Goal: Task Accomplishment & Management: Complete application form

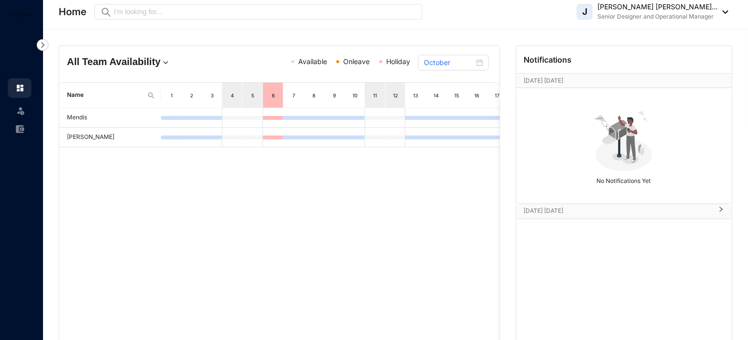
click at [16, 109] on img at bounding box center [21, 111] width 10 height 10
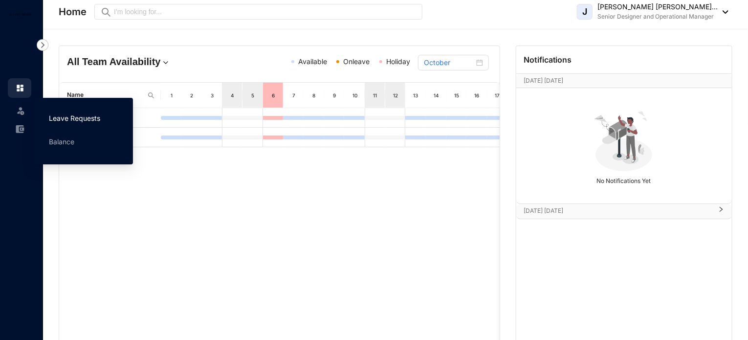
click at [79, 114] on link "Leave Requests" at bounding box center [74, 118] width 51 height 8
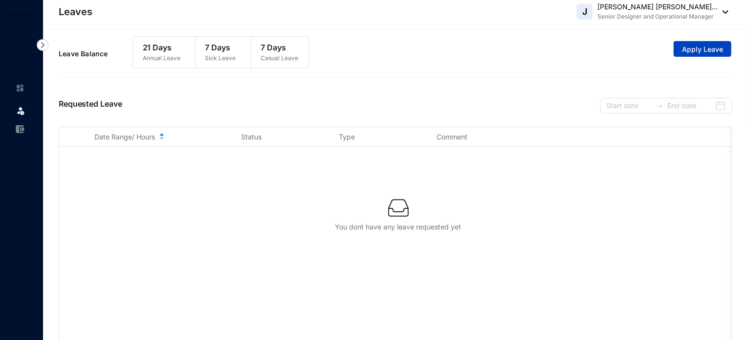
click at [706, 44] on span "Apply Leave" at bounding box center [702, 49] width 41 height 10
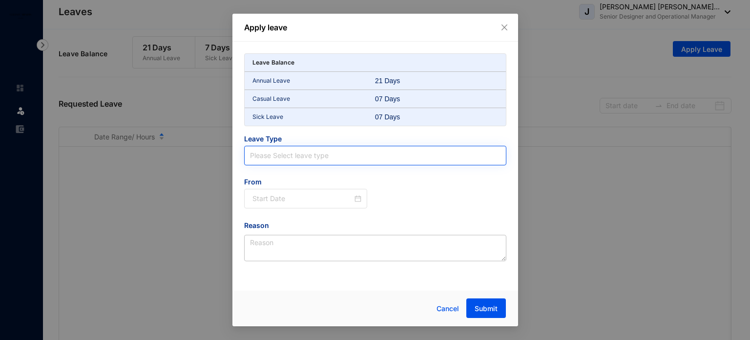
click at [314, 154] on input "search" at bounding box center [375, 155] width 251 height 19
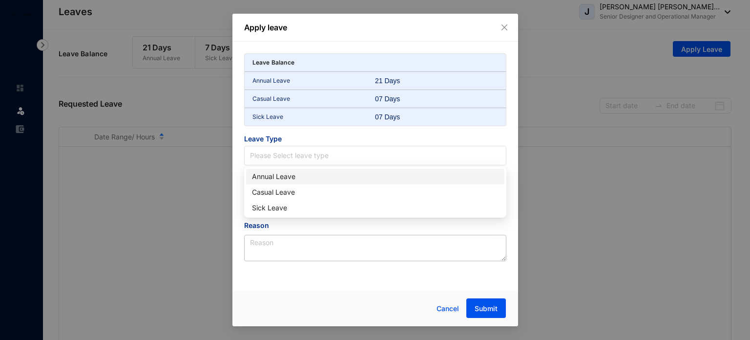
click at [291, 173] on div "Annual Leave" at bounding box center [375, 176] width 247 height 11
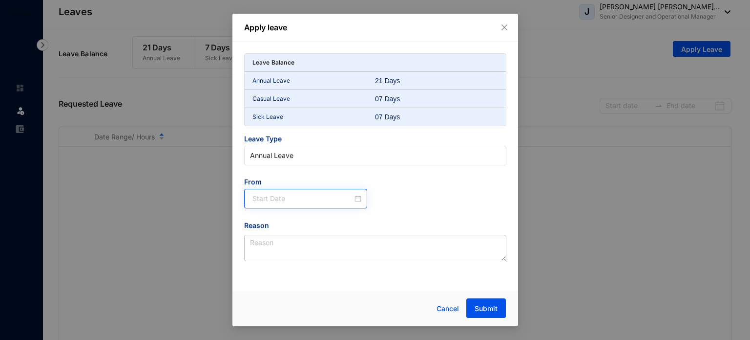
click at [364, 199] on div at bounding box center [306, 199] width 124 height 20
click at [317, 201] on input at bounding box center [303, 198] width 101 height 11
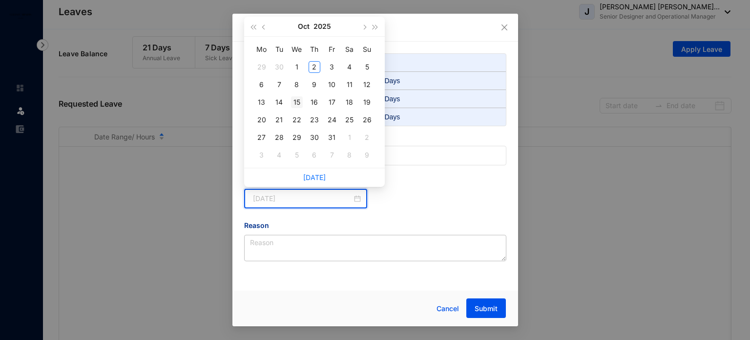
type input "[DATE]"
click at [297, 109] on td "15" at bounding box center [297, 102] width 18 height 18
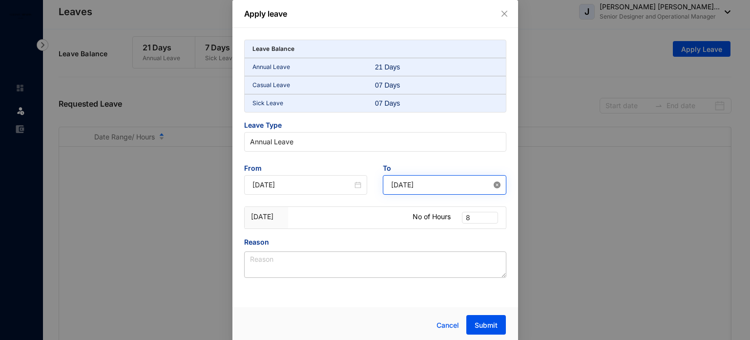
click at [494, 185] on icon "close-circle" at bounding box center [497, 184] width 7 height 7
click at [506, 18] on button "Close" at bounding box center [504, 13] width 11 height 11
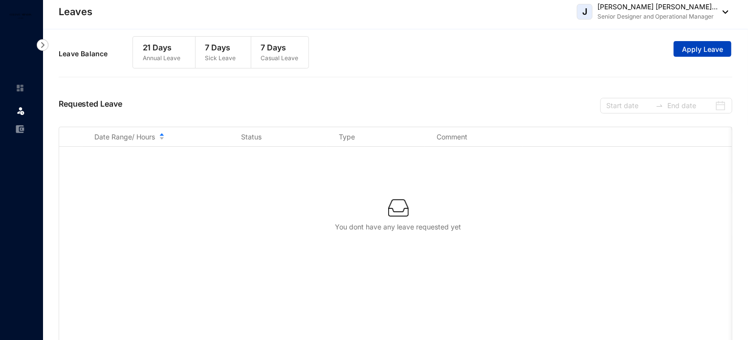
click at [723, 48] on button "Apply Leave" at bounding box center [702, 49] width 58 height 16
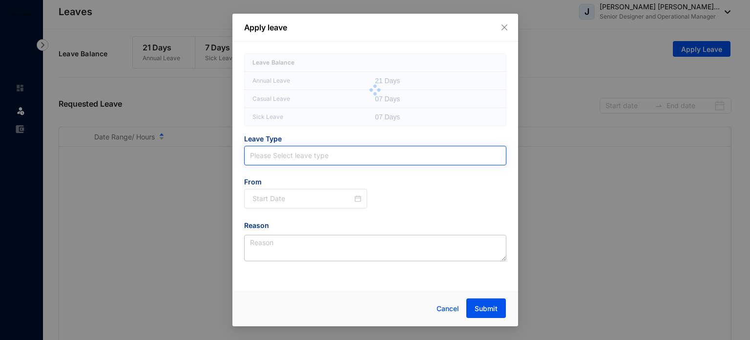
click at [301, 158] on input "search" at bounding box center [375, 155] width 251 height 19
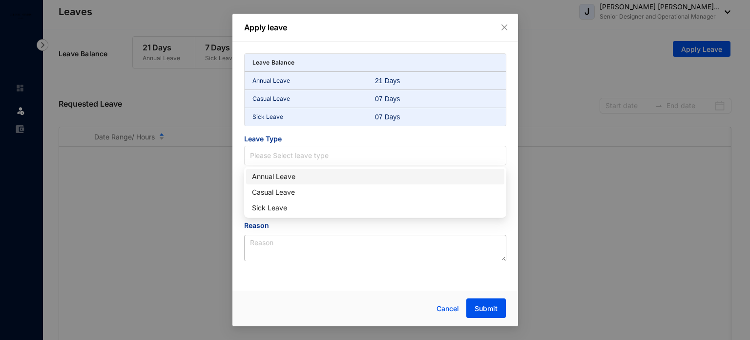
click at [295, 177] on div "Annual Leave" at bounding box center [375, 176] width 247 height 11
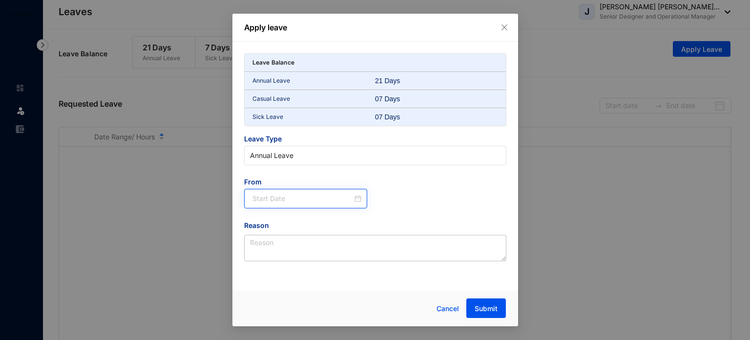
click at [289, 189] on div at bounding box center [306, 199] width 124 height 20
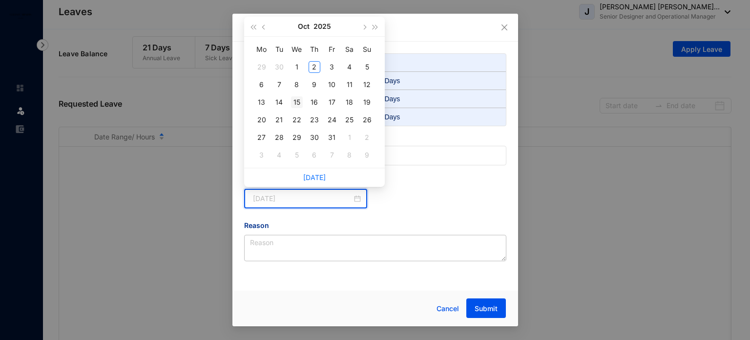
click at [294, 102] on div "15" at bounding box center [297, 102] width 12 height 12
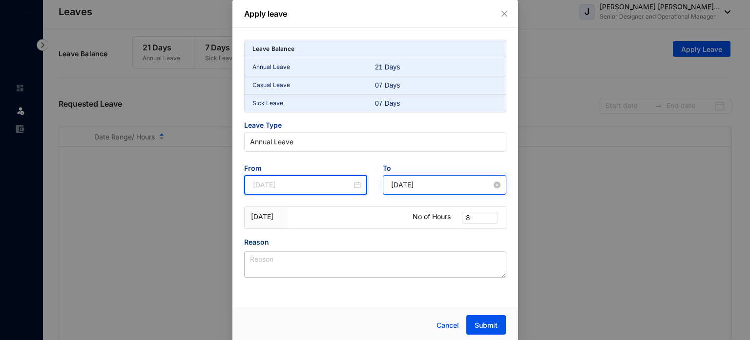
type input "[DATE]"
click at [415, 184] on input "[DATE]" at bounding box center [441, 184] width 101 height 11
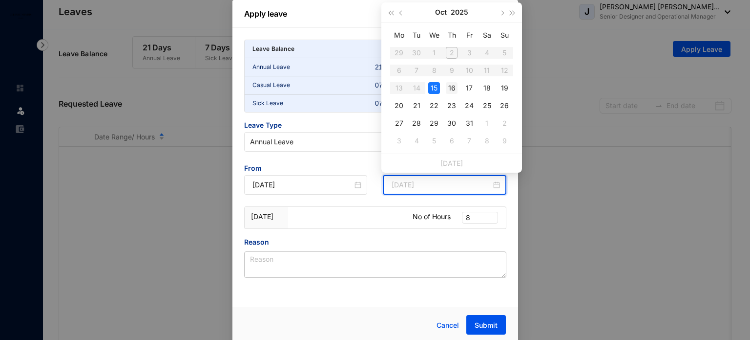
click at [455, 86] on div "16" at bounding box center [452, 88] width 12 height 12
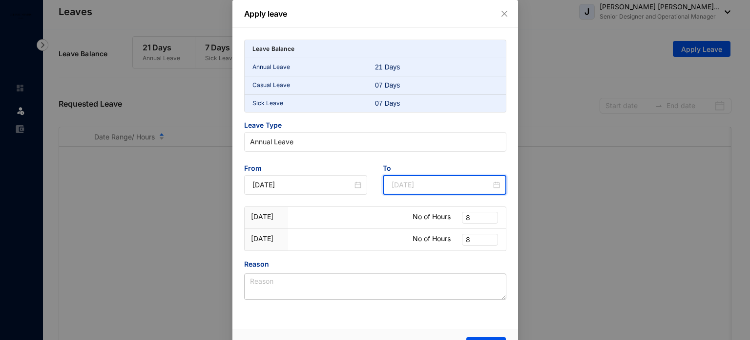
type input "[DATE]"
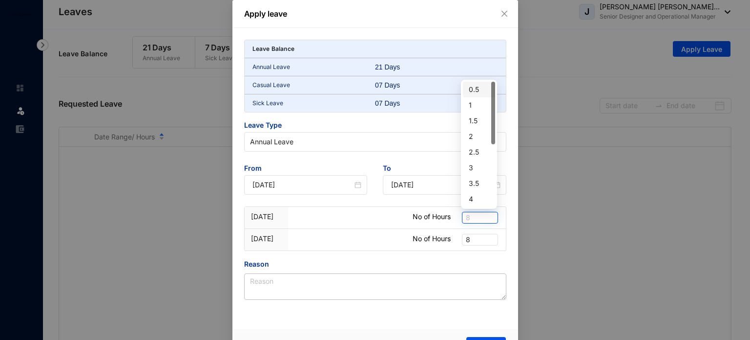
click at [476, 217] on span "8" at bounding box center [480, 217] width 28 height 11
click at [586, 231] on div "Apply leave Leave Balance Annual Leave 21 Days Casual Leave 07 Days Sick Leave …" at bounding box center [375, 170] width 750 height 340
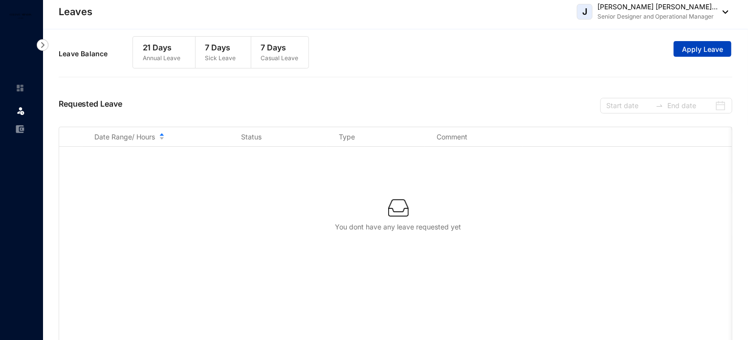
click at [690, 45] on span "Apply Leave" at bounding box center [702, 49] width 41 height 10
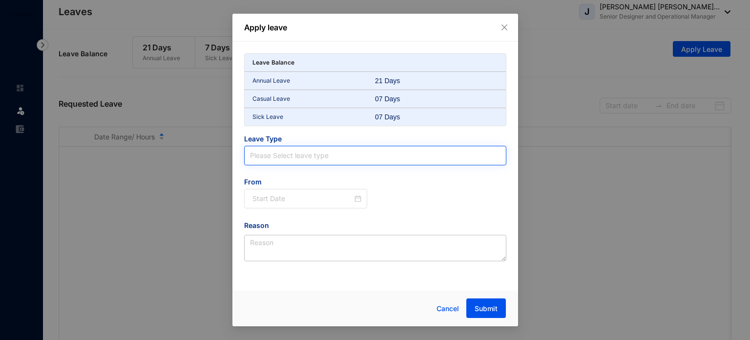
click at [329, 156] on input "search" at bounding box center [375, 155] width 251 height 19
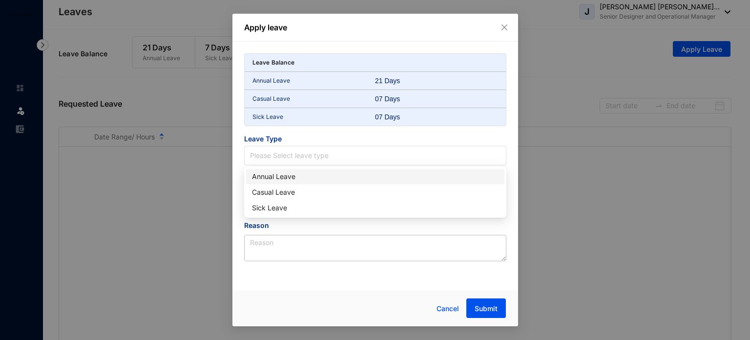
click at [304, 179] on div "Annual Leave" at bounding box center [375, 176] width 247 height 11
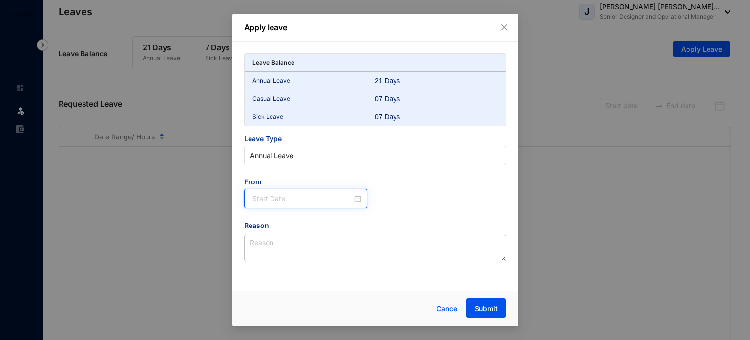
click at [292, 196] on input at bounding box center [303, 198] width 101 height 11
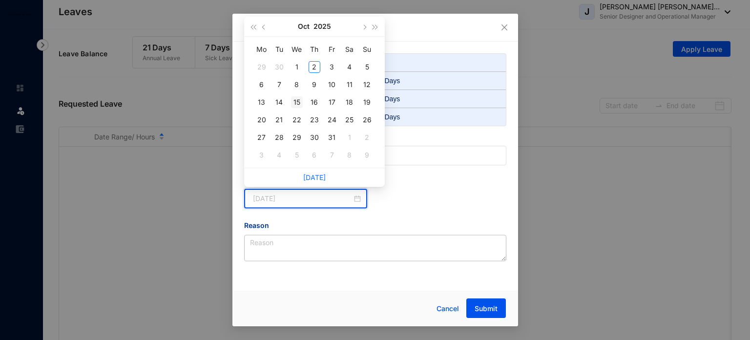
click at [303, 104] on td "15" at bounding box center [297, 102] width 18 height 18
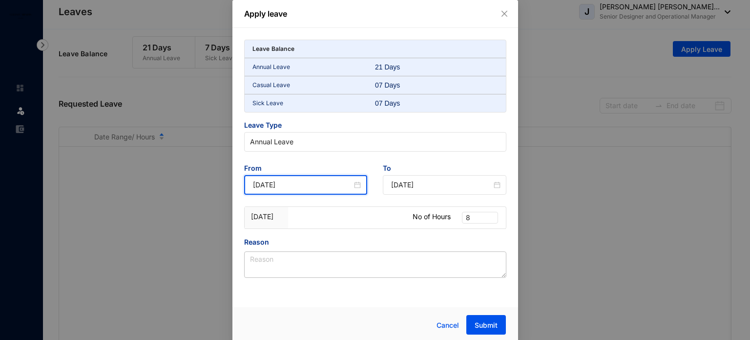
type input "[DATE]"
click at [498, 185] on icon "close-circle" at bounding box center [497, 184] width 7 height 7
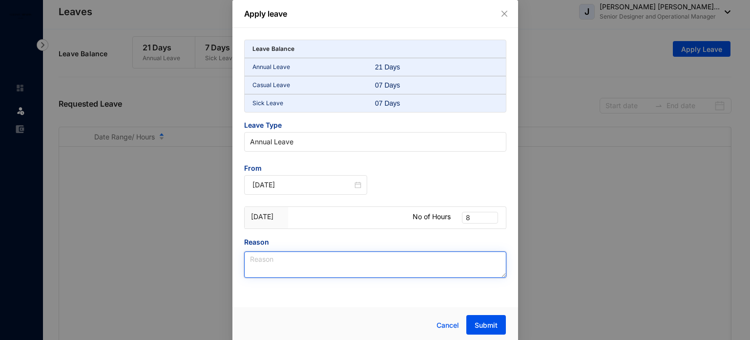
click at [289, 265] on textarea "Reason" at bounding box center [375, 264] width 262 height 26
type textarea "Personal Reason"
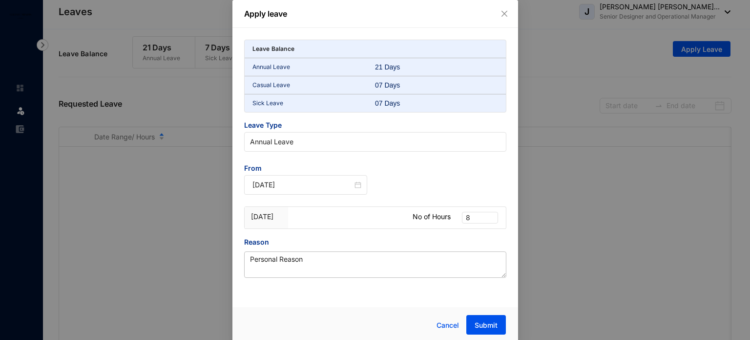
click at [418, 179] on div "From [DATE]" at bounding box center [375, 184] width 278 height 43
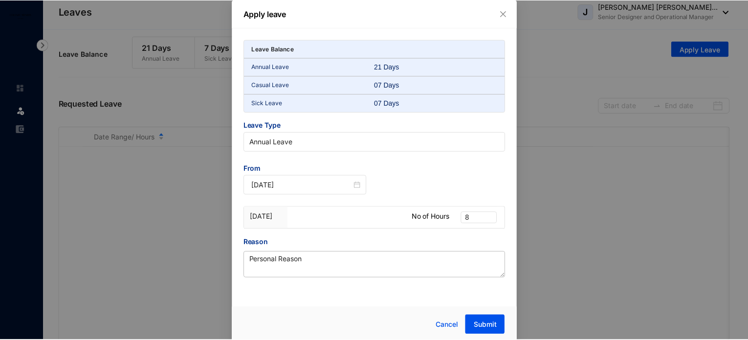
scroll to position [2, 0]
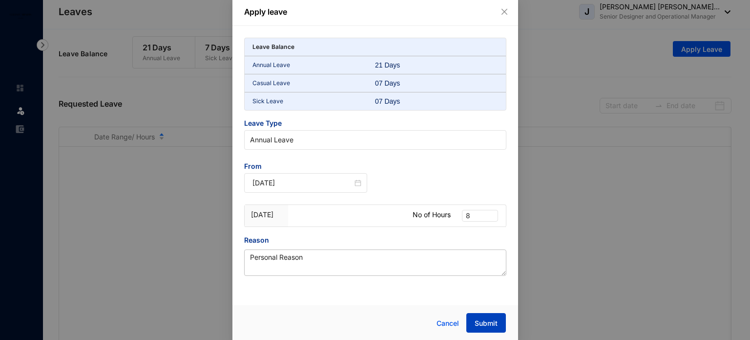
click at [476, 319] on span "Submit" at bounding box center [486, 323] width 23 height 10
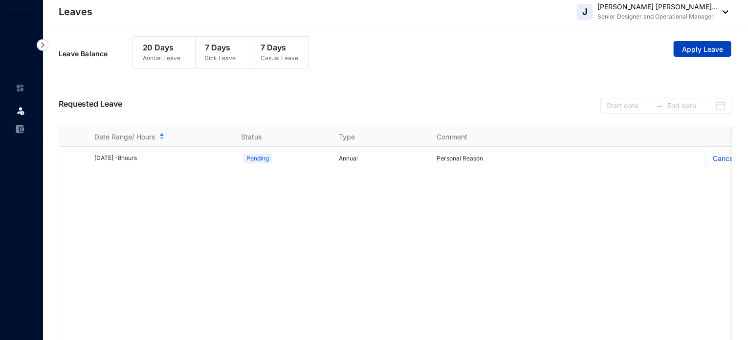
click at [729, 52] on button "Apply Leave" at bounding box center [702, 49] width 58 height 16
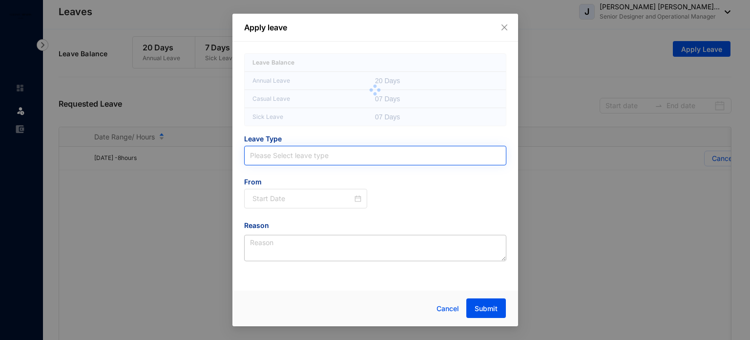
click at [304, 151] on input "search" at bounding box center [375, 155] width 251 height 19
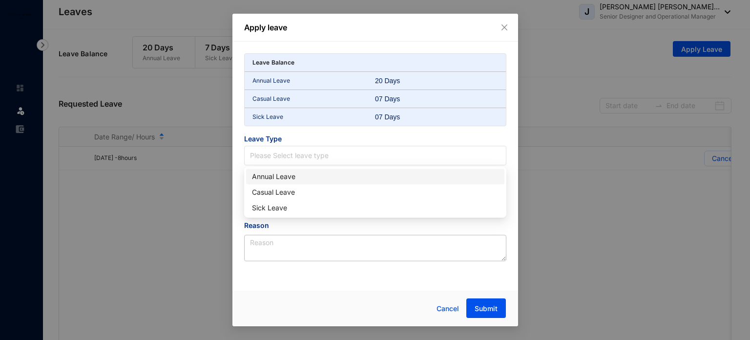
click at [295, 172] on div "Annual Leave" at bounding box center [375, 176] width 247 height 11
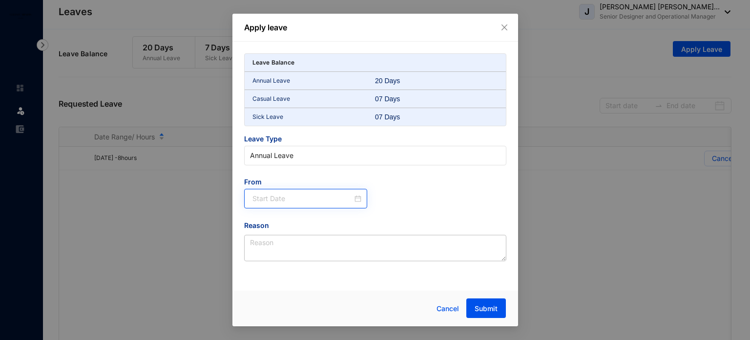
click at [288, 192] on div at bounding box center [306, 199] width 124 height 20
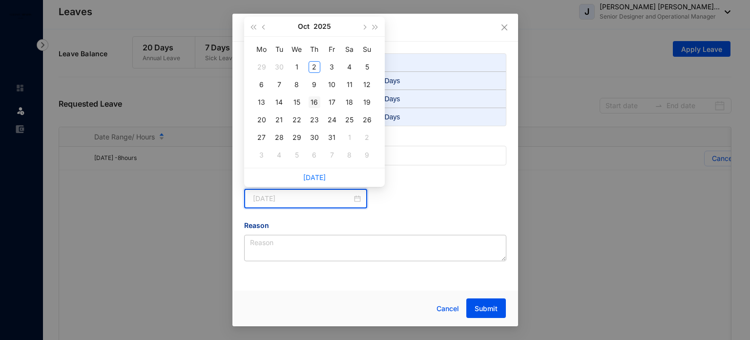
click at [319, 100] on div "16" at bounding box center [315, 102] width 12 height 12
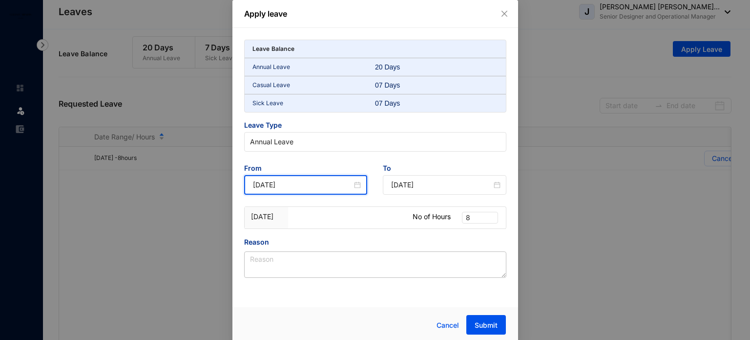
type input "[DATE]"
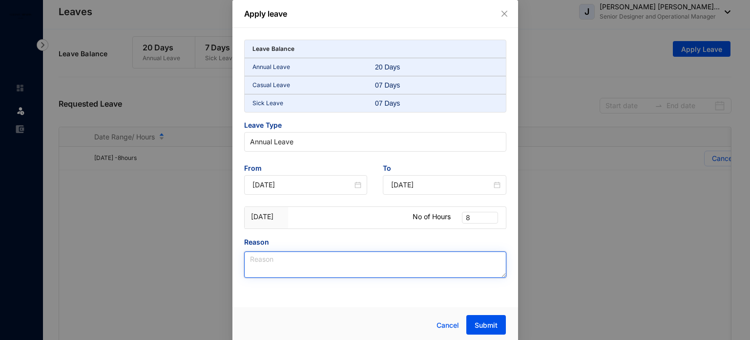
click at [367, 259] on textarea "Reason" at bounding box center [375, 264] width 262 height 26
paste textarea "Personal Reason"
type textarea "Personal Reason"
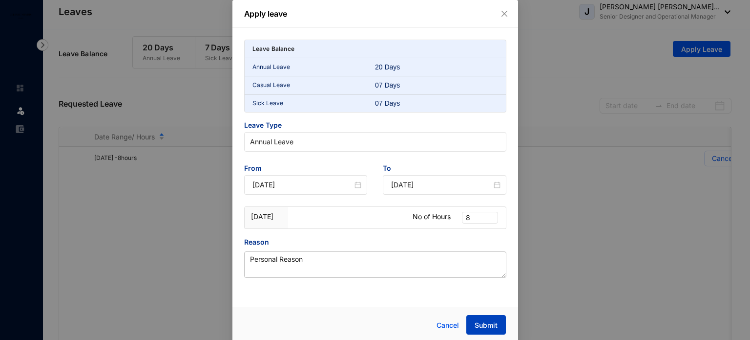
click at [480, 321] on span "Submit" at bounding box center [486, 325] width 23 height 10
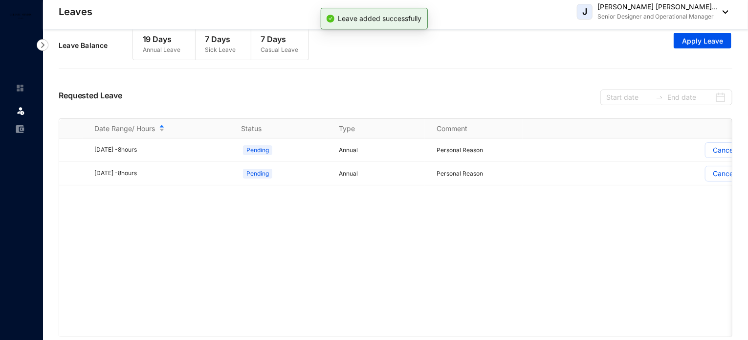
scroll to position [16, 0]
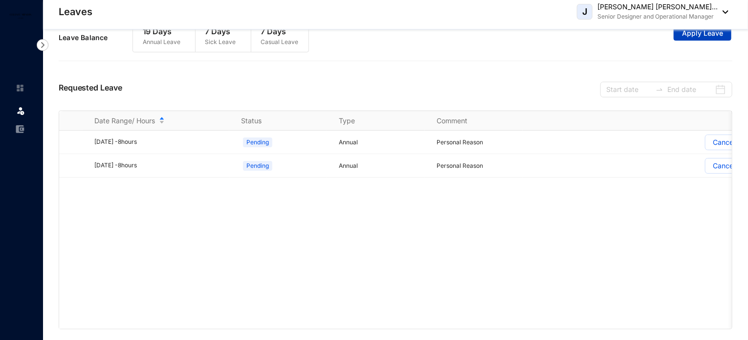
click at [696, 36] on span "Apply Leave" at bounding box center [702, 33] width 41 height 10
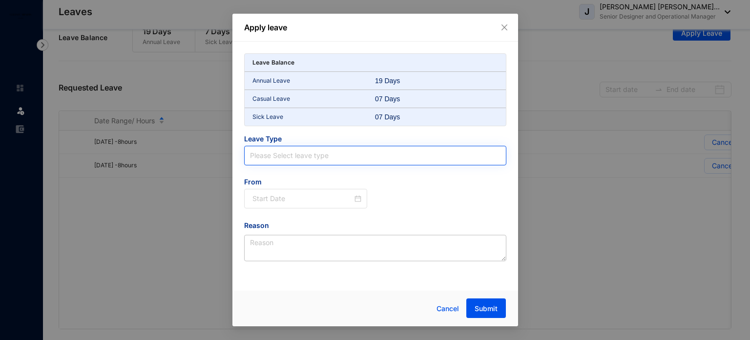
click at [280, 157] on input "search" at bounding box center [375, 155] width 251 height 19
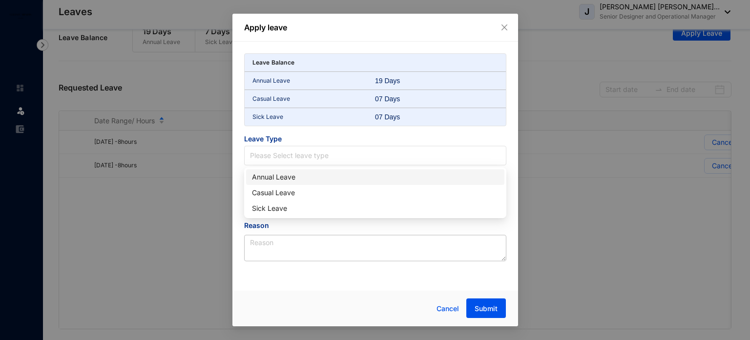
click at [278, 175] on div "Annual Leave" at bounding box center [375, 176] width 247 height 11
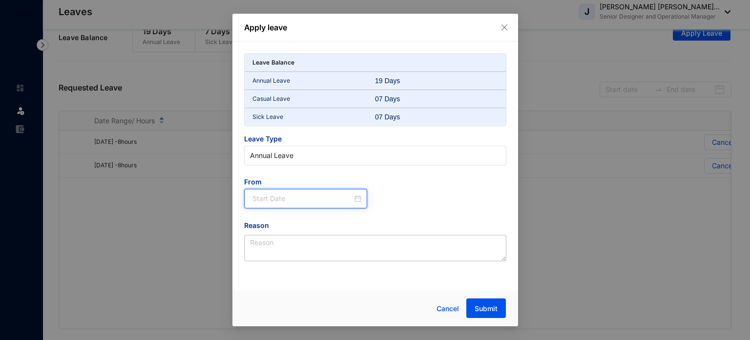
click at [278, 197] on input at bounding box center [303, 198] width 101 height 11
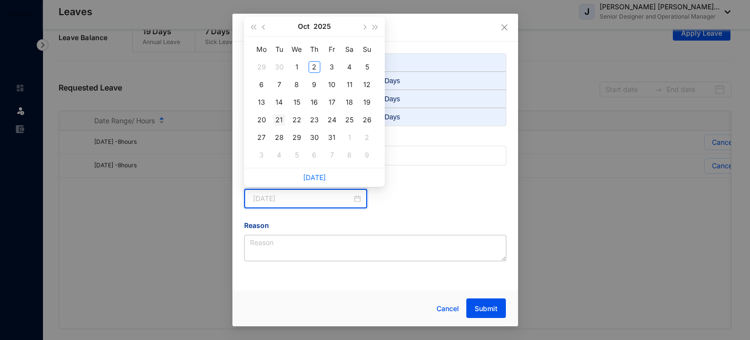
click at [279, 117] on div "21" at bounding box center [280, 120] width 12 height 12
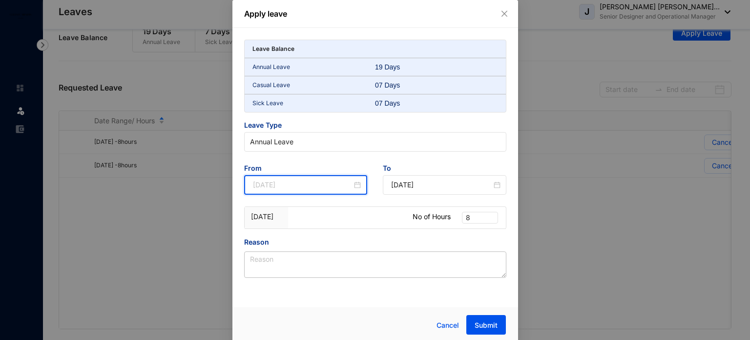
type input "[DATE]"
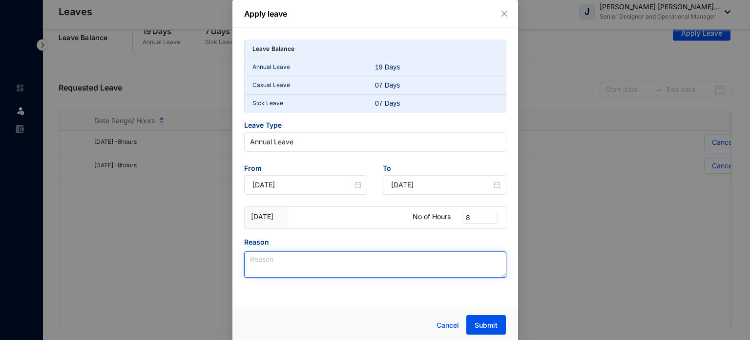
click at [303, 257] on textarea "Reason" at bounding box center [375, 264] width 262 height 26
paste textarea "Personal Reason"
type textarea "Personal Reason"
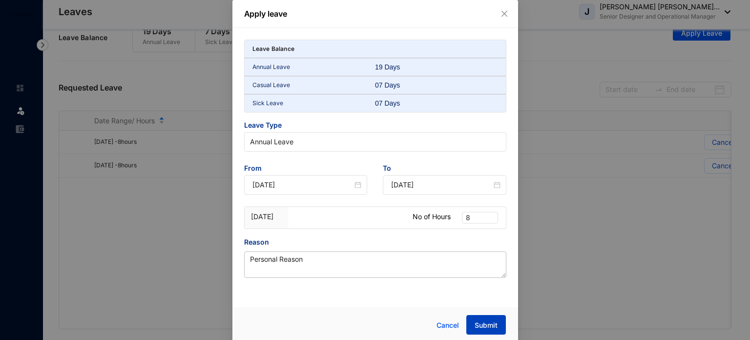
click at [488, 321] on span "Submit" at bounding box center [486, 325] width 23 height 10
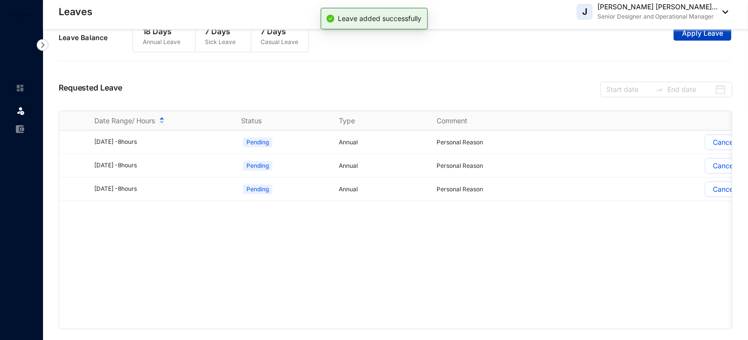
click at [687, 36] on span "Apply Leave" at bounding box center [702, 33] width 41 height 10
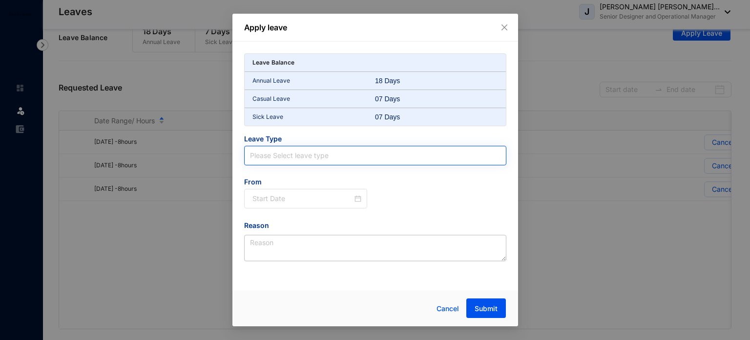
click at [331, 158] on input "search" at bounding box center [375, 155] width 251 height 19
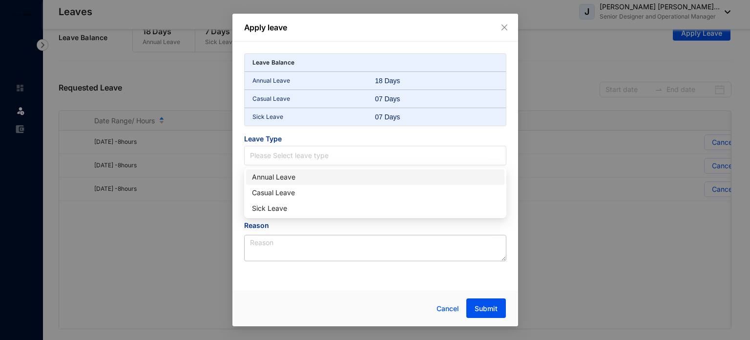
click at [309, 177] on div "Annual Leave" at bounding box center [375, 176] width 247 height 11
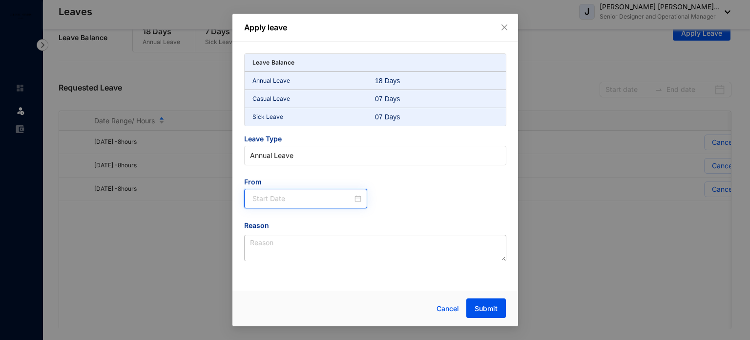
click at [306, 194] on input at bounding box center [303, 198] width 101 height 11
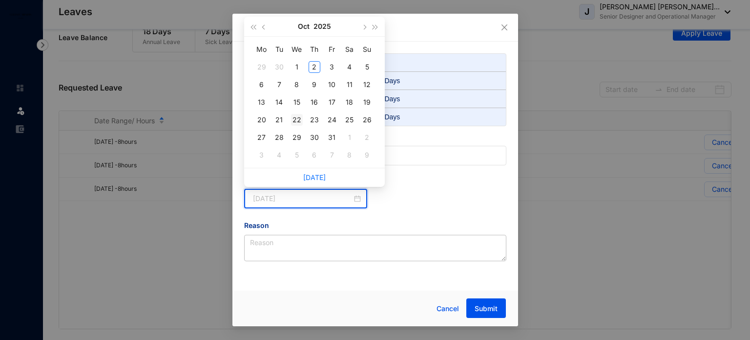
click at [297, 116] on div "22" at bounding box center [297, 120] width 12 height 12
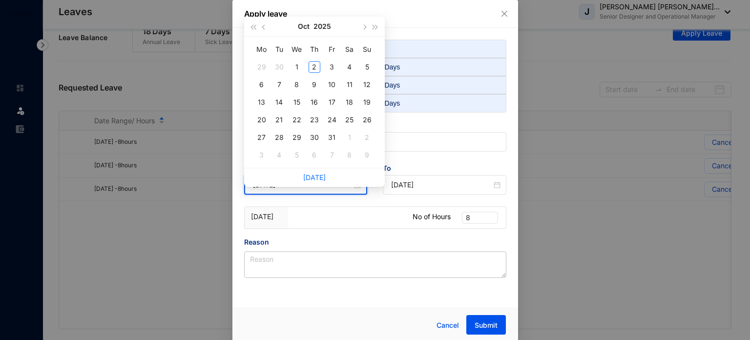
type input "[DATE]"
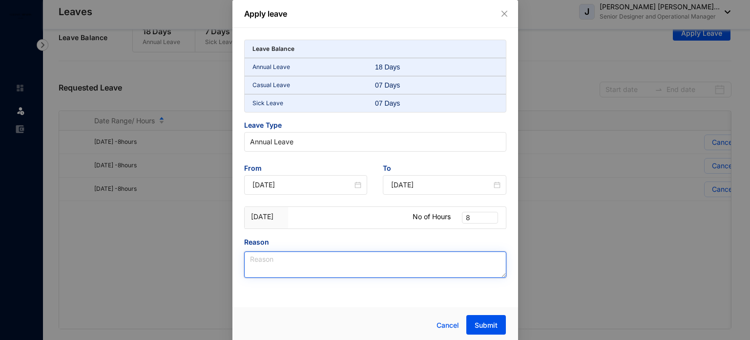
click at [290, 254] on textarea "Reason" at bounding box center [375, 264] width 262 height 26
paste textarea "Personal Reason"
type textarea "Personal Reason"
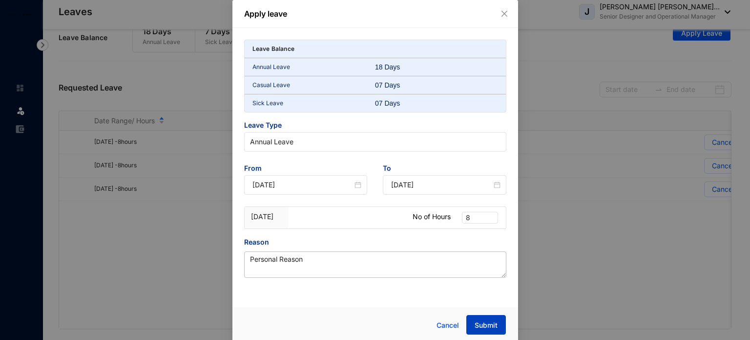
click at [481, 324] on span "Submit" at bounding box center [486, 325] width 23 height 10
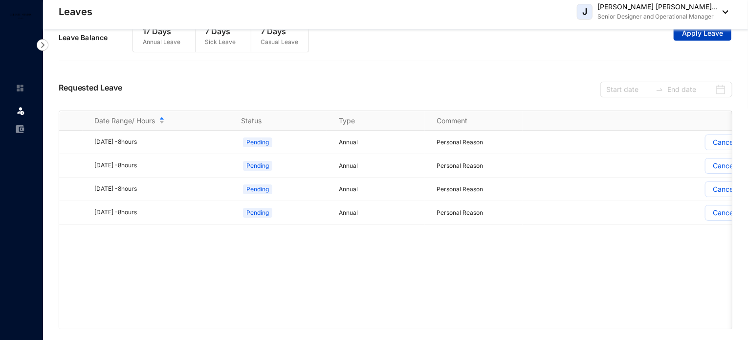
click at [712, 36] on span "Apply Leave" at bounding box center [702, 33] width 41 height 10
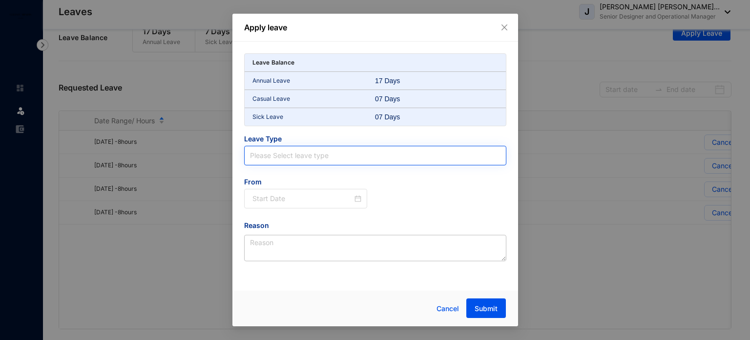
click at [302, 159] on input "search" at bounding box center [375, 155] width 251 height 19
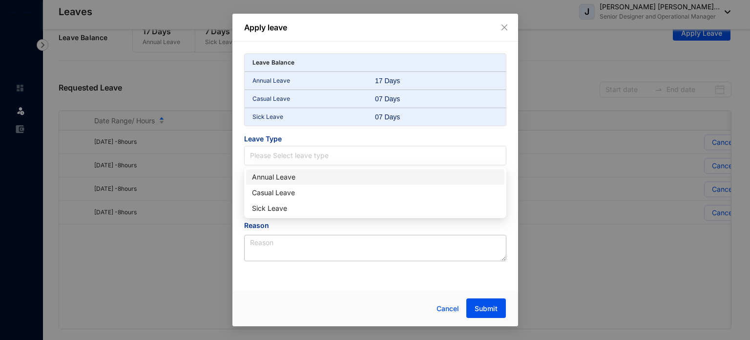
click at [293, 174] on div "Annual Leave" at bounding box center [375, 176] width 247 height 11
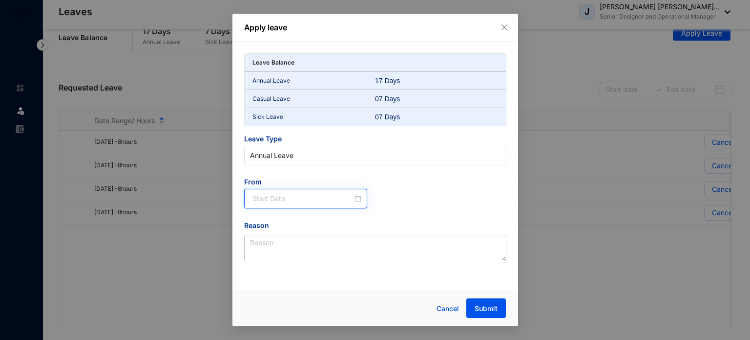
click at [288, 193] on input at bounding box center [303, 198] width 101 height 11
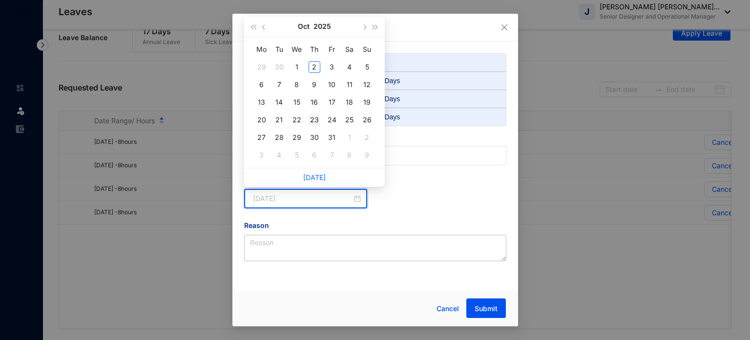
click at [317, 123] on div "23" at bounding box center [315, 120] width 12 height 12
type input "[DATE]"
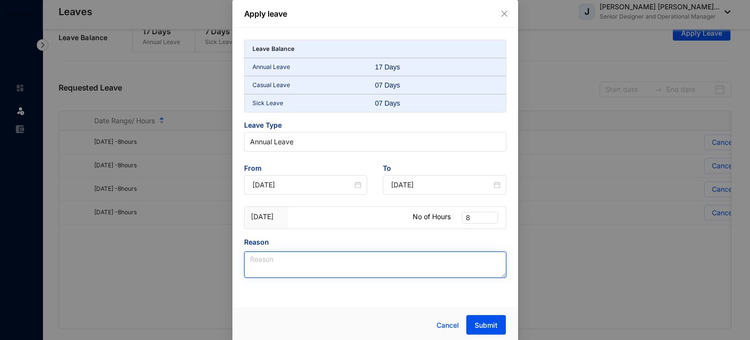
click at [304, 257] on textarea "Reason" at bounding box center [375, 264] width 262 height 26
paste textarea "Personal Reason"
type textarea "Personal Reason"
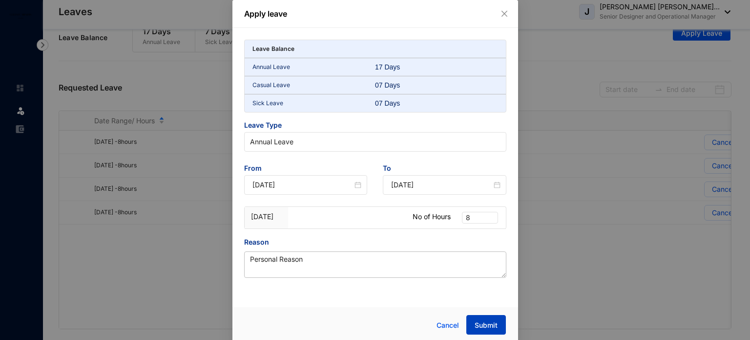
click at [490, 325] on span "Submit" at bounding box center [486, 325] width 23 height 10
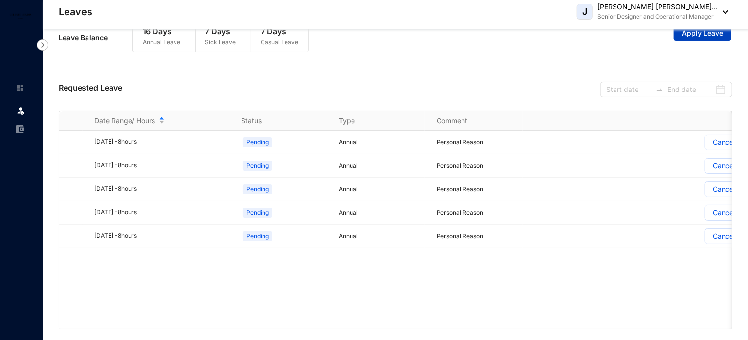
click at [718, 37] on span "Apply Leave" at bounding box center [702, 33] width 41 height 10
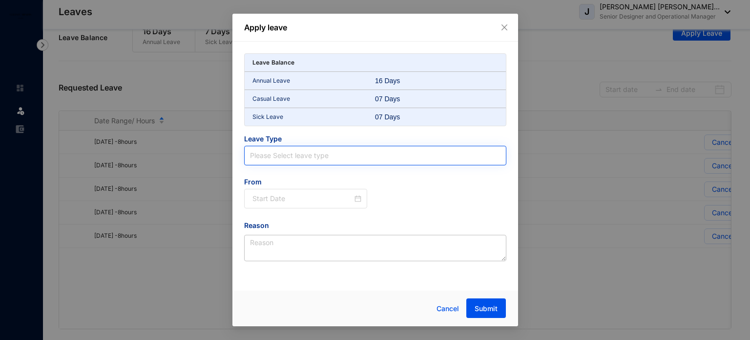
click at [354, 152] on input "search" at bounding box center [375, 155] width 251 height 19
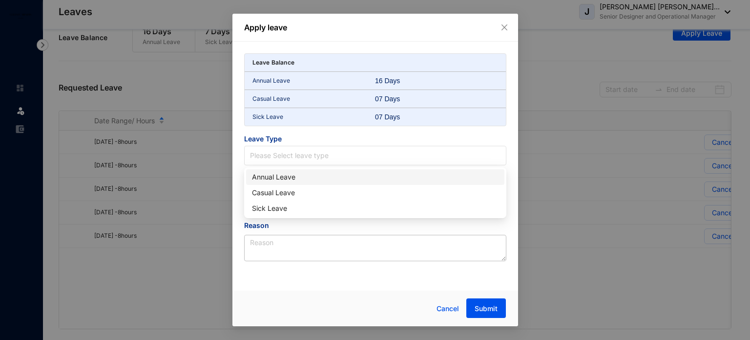
click at [321, 178] on div "Annual Leave" at bounding box center [375, 176] width 247 height 11
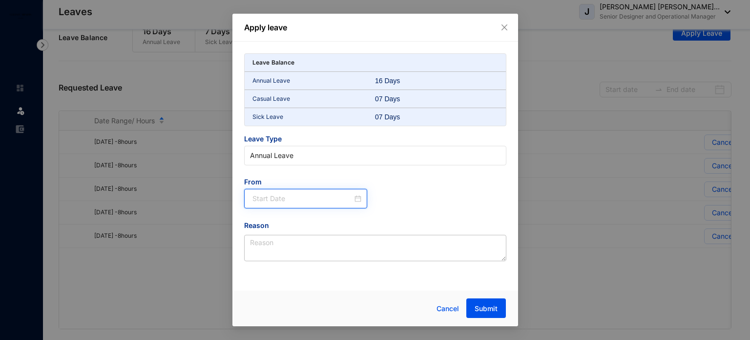
click at [295, 201] on input at bounding box center [303, 198] width 101 height 11
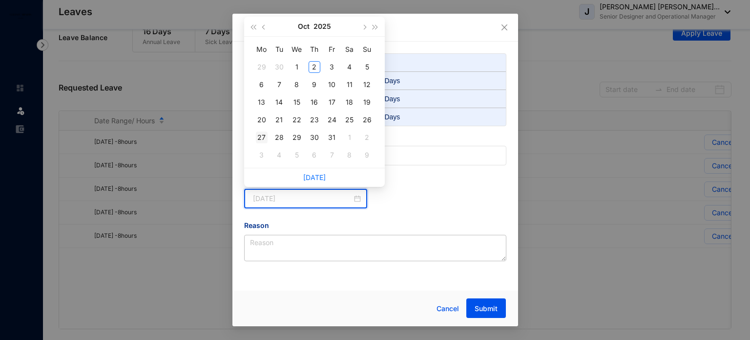
click at [264, 141] on div "27" at bounding box center [262, 137] width 12 height 12
type input "[DATE]"
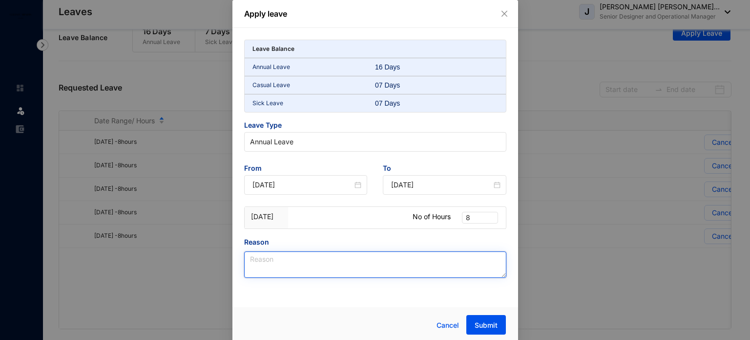
click at [299, 263] on textarea "Reason" at bounding box center [375, 264] width 262 height 26
paste textarea "Personal Reason"
type textarea "Personal Reason"
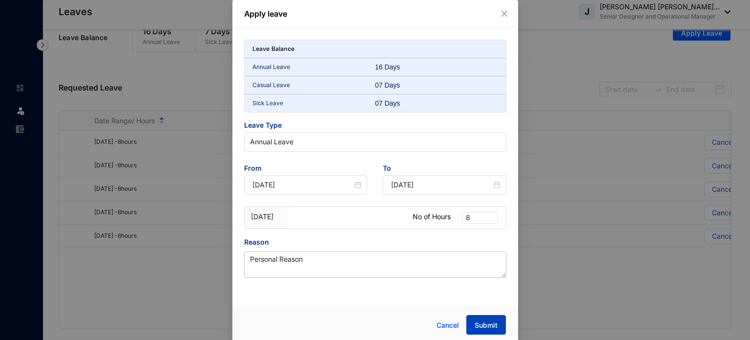
click at [498, 325] on button "Submit" at bounding box center [487, 325] width 40 height 20
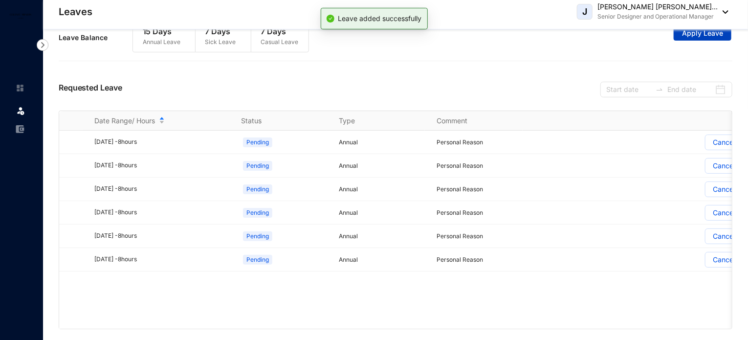
click at [701, 37] on span "Apply Leave" at bounding box center [702, 33] width 41 height 10
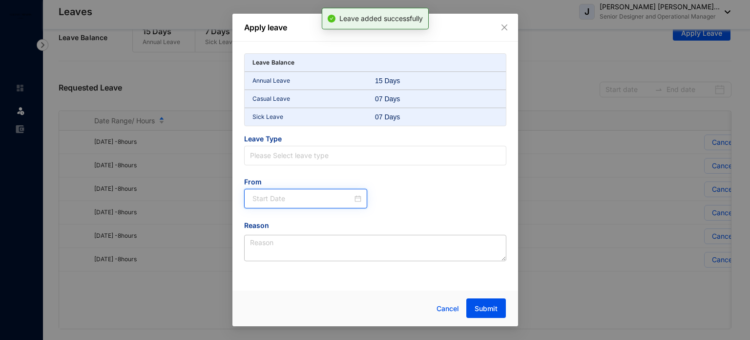
click at [338, 197] on input at bounding box center [303, 198] width 101 height 11
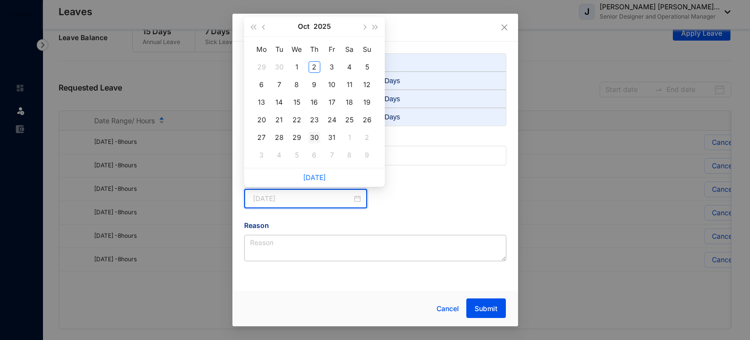
click at [316, 138] on div "30" at bounding box center [315, 137] width 12 height 12
type input "[DATE]"
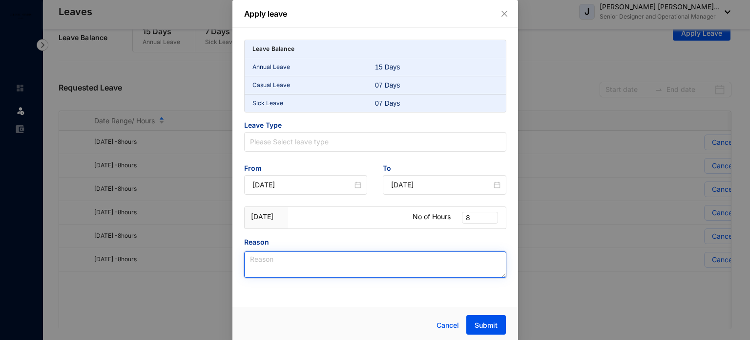
click at [334, 261] on textarea "Reason" at bounding box center [375, 264] width 262 height 26
paste textarea "Personal Reason"
type textarea "Personal Reason"
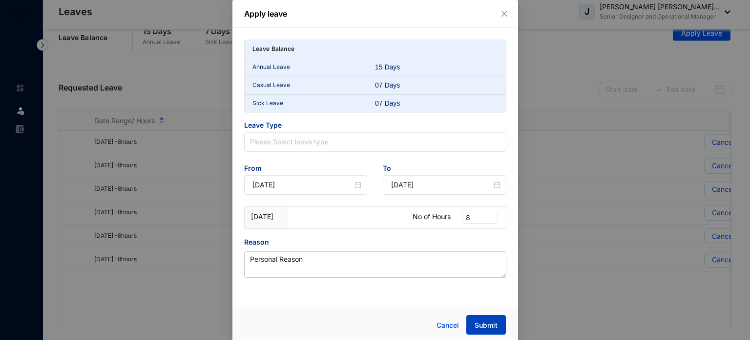
click at [492, 319] on button "Submit" at bounding box center [487, 325] width 40 height 20
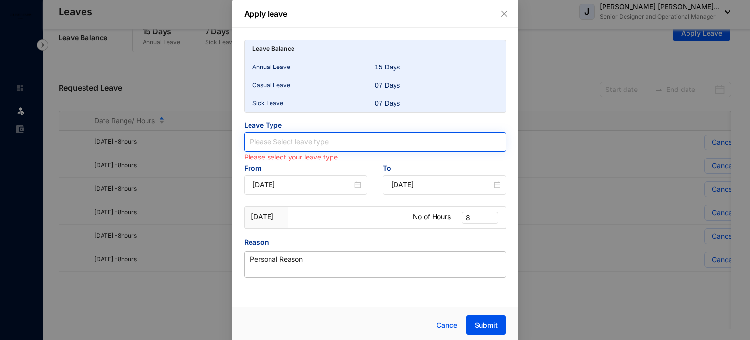
click at [290, 140] on input "search" at bounding box center [375, 141] width 251 height 19
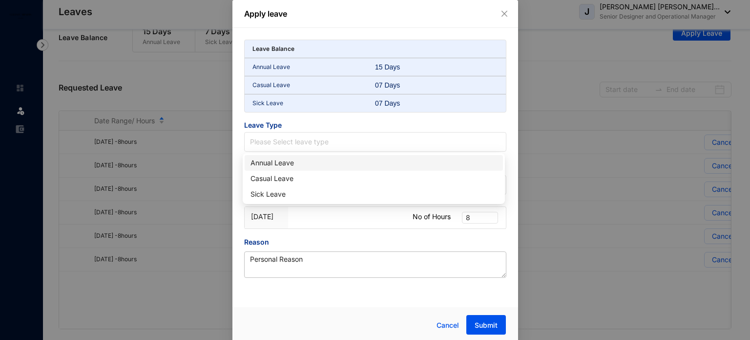
click at [283, 155] on div "Annual Leave" at bounding box center [374, 163] width 258 height 16
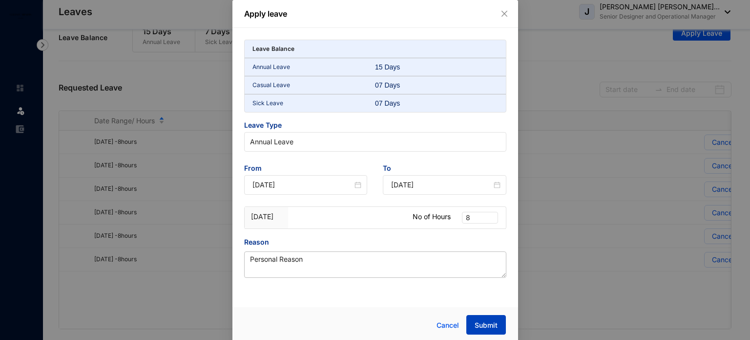
click at [489, 319] on button "Submit" at bounding box center [487, 325] width 40 height 20
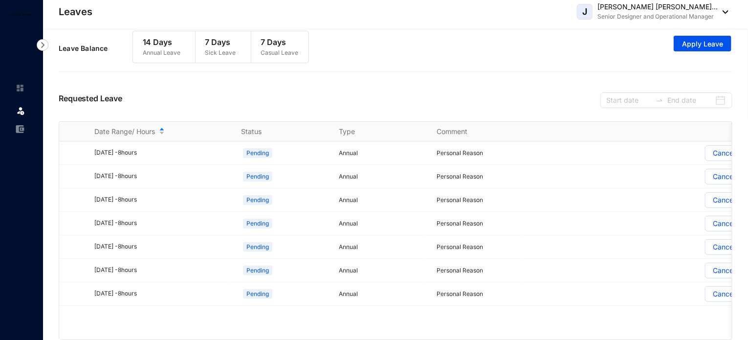
scroll to position [0, 0]
